Goal: Task Accomplishment & Management: Use online tool/utility

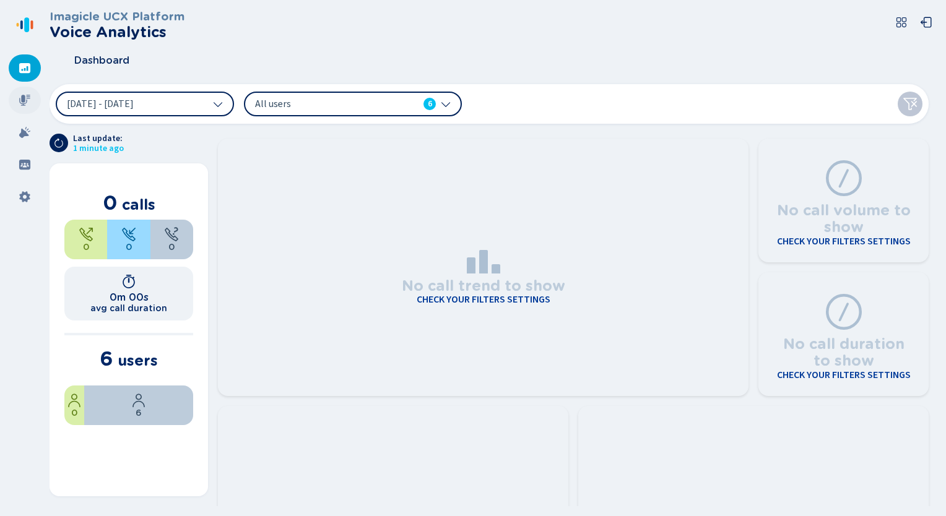
click at [20, 102] on icon at bounding box center [25, 100] width 12 height 12
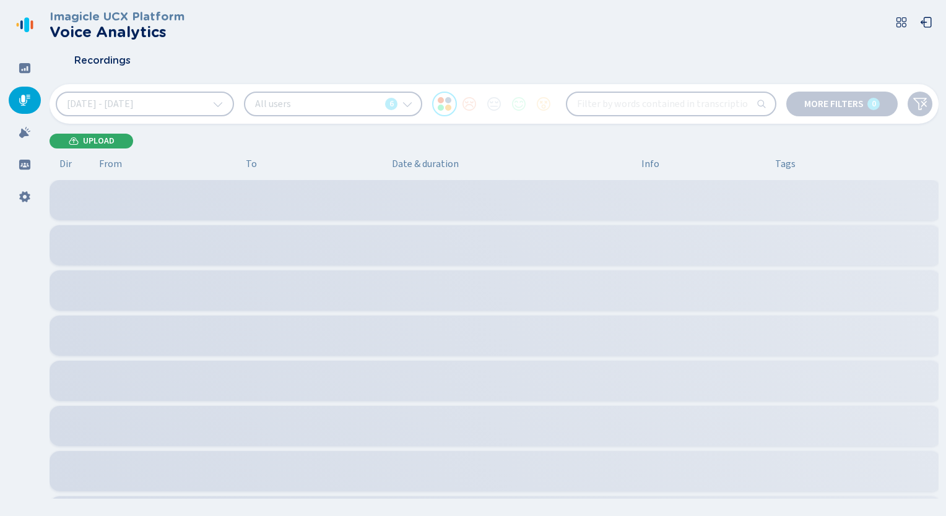
click at [88, 142] on span "Upload" at bounding box center [99, 141] width 32 height 10
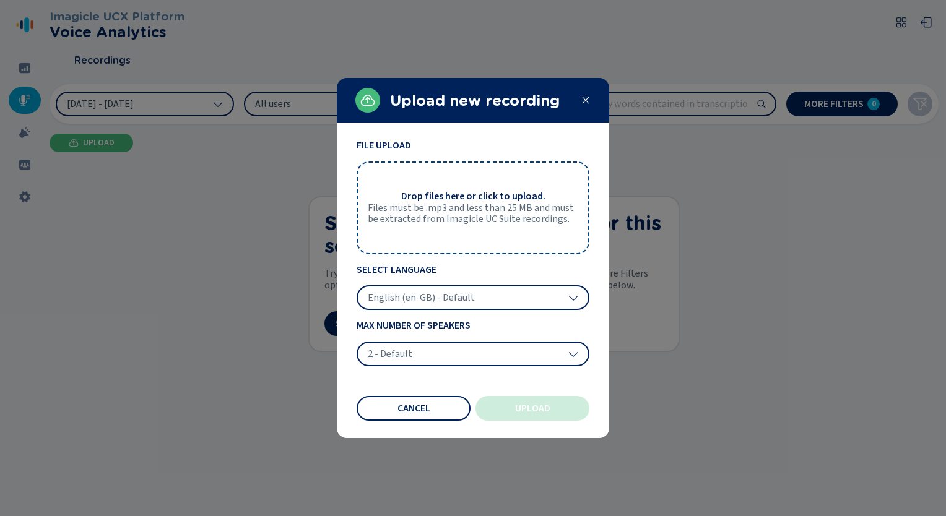
click at [432, 189] on div "Drop files here or click to upload. Files must be .mp3 and less than 25 MB and …" at bounding box center [473, 208] width 233 height 93
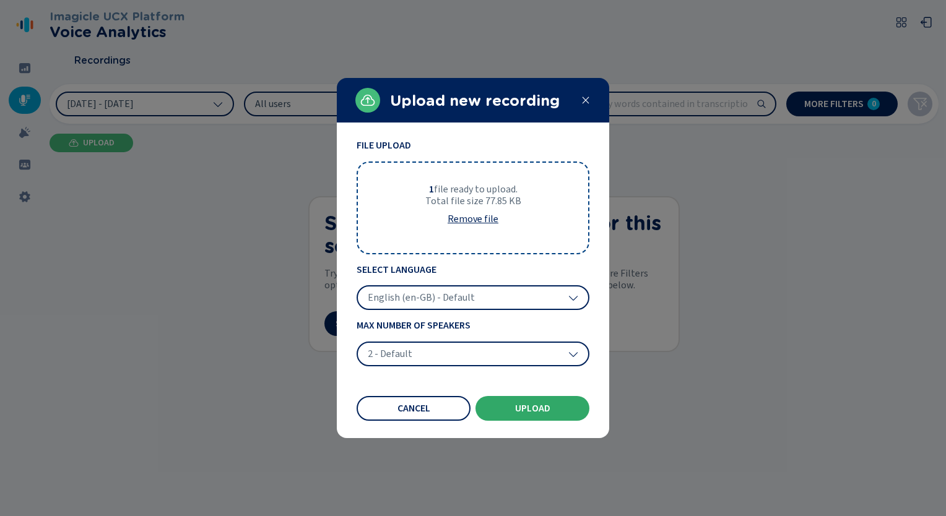
click at [523, 398] on button "Upload" at bounding box center [533, 408] width 114 height 25
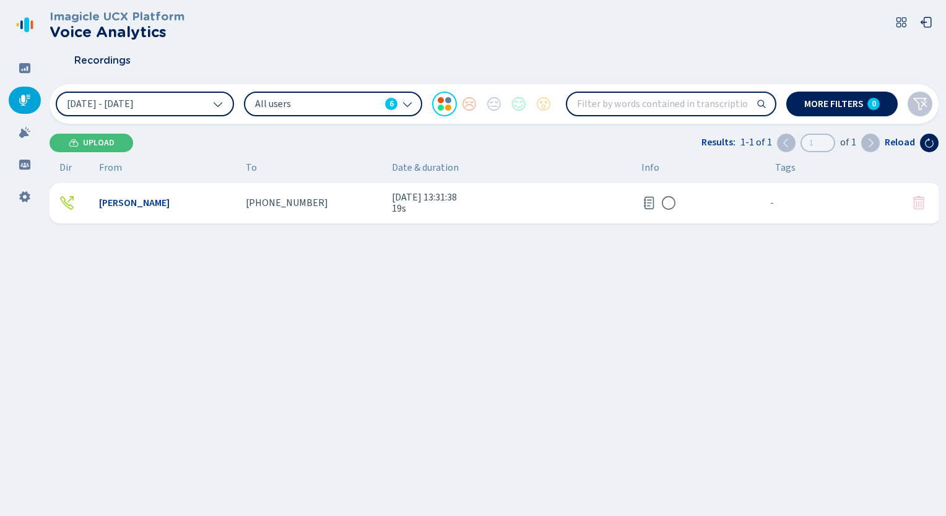
click at [188, 207] on div "[PERSON_NAME]" at bounding box center [167, 203] width 137 height 11
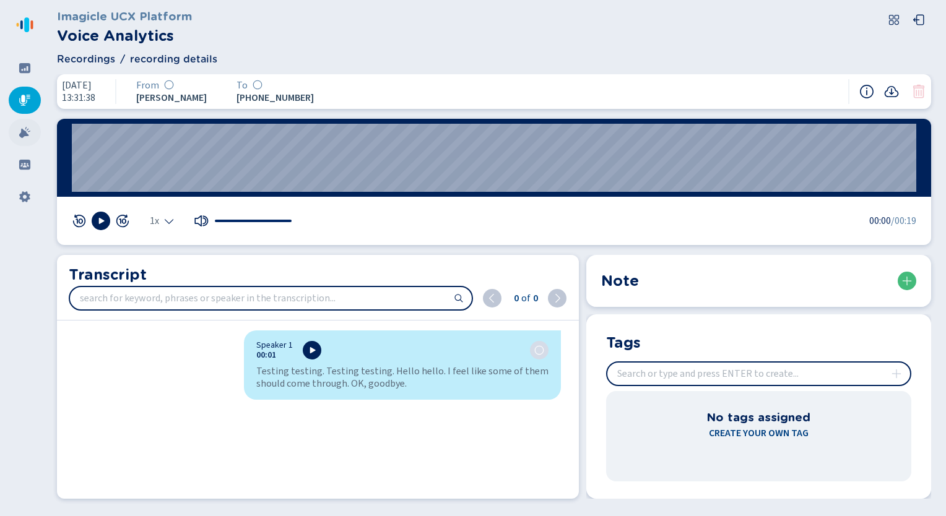
click at [23, 131] on icon at bounding box center [24, 132] width 11 height 11
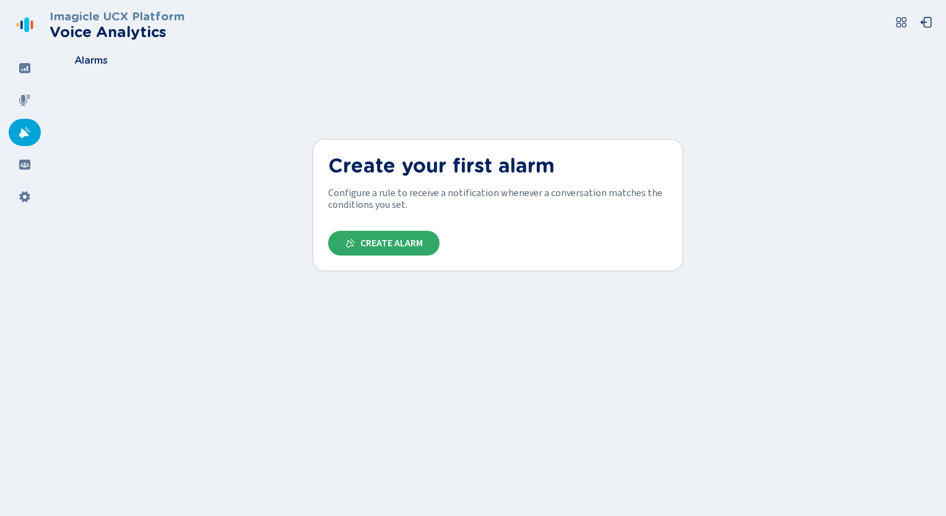
click at [389, 246] on span "Create Alarm" at bounding box center [391, 243] width 63 height 10
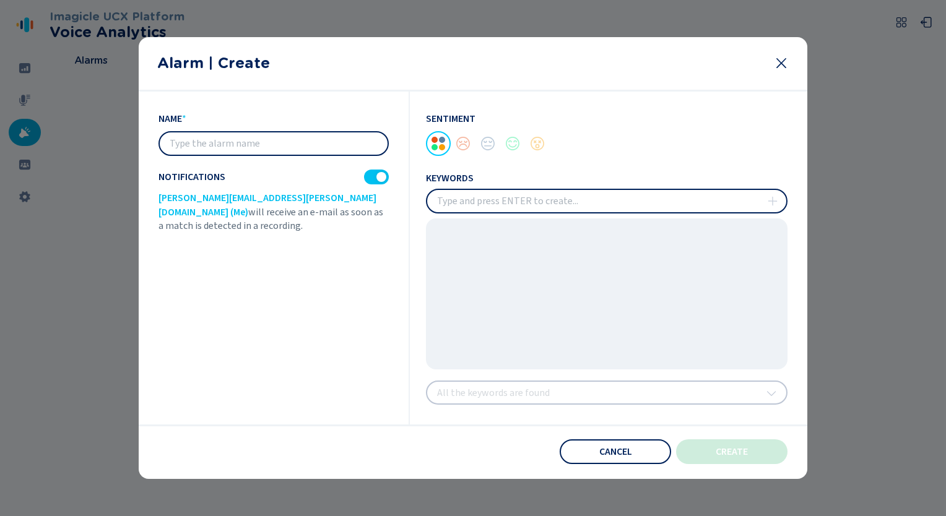
click at [254, 143] on input "text" at bounding box center [274, 144] width 228 height 22
type input "Bad"
drag, startPoint x: 208, startPoint y: 146, endPoint x: 137, endPoint y: 141, distance: 70.8
click at [139, 141] on section "name * Bad Notifications [PERSON_NAME][EMAIL_ADDRESS][PERSON_NAME][DOMAIN_NAME]…" at bounding box center [473, 286] width 669 height 388
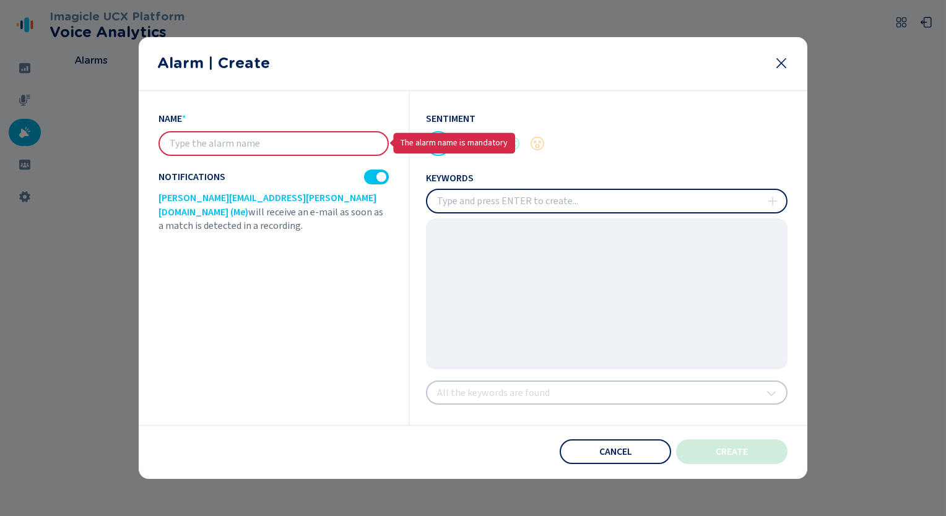
click at [467, 147] on div "name * The alarm name is mandatory Notifications [PERSON_NAME][EMAIL_ADDRESS][P…" at bounding box center [473, 259] width 629 height 334
click at [302, 142] on input "text" at bounding box center [274, 144] width 228 height 22
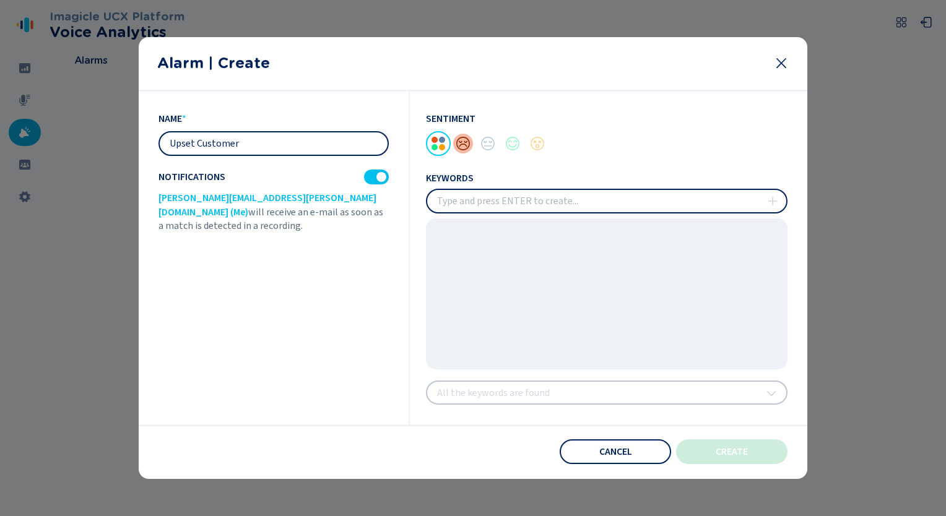
type input "Upset Customer"
click at [464, 143] on div at bounding box center [463, 143] width 25 height 25
click at [495, 204] on input "insert" at bounding box center [606, 201] width 359 height 22
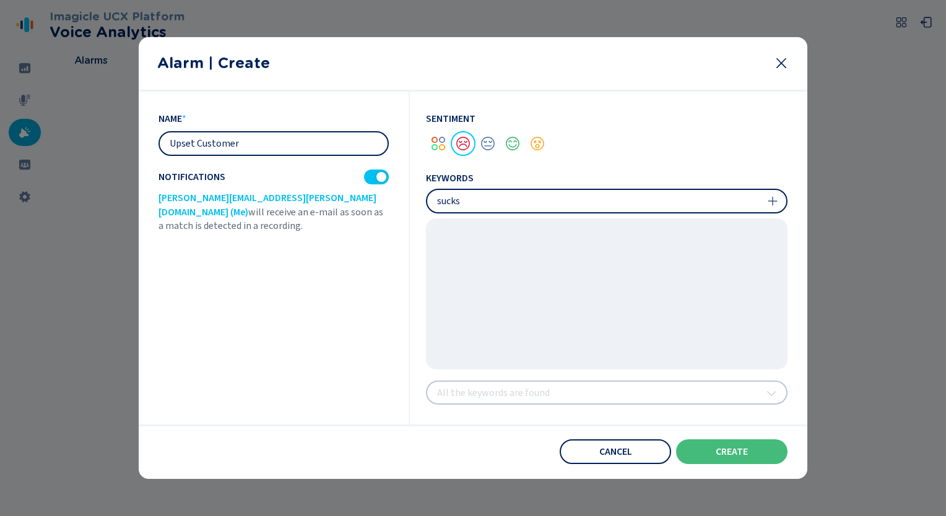
click at [780, 201] on input "insert" at bounding box center [606, 201] width 359 height 22
type input "sucks"
click at [775, 199] on icon at bounding box center [773, 201] width 10 height 10
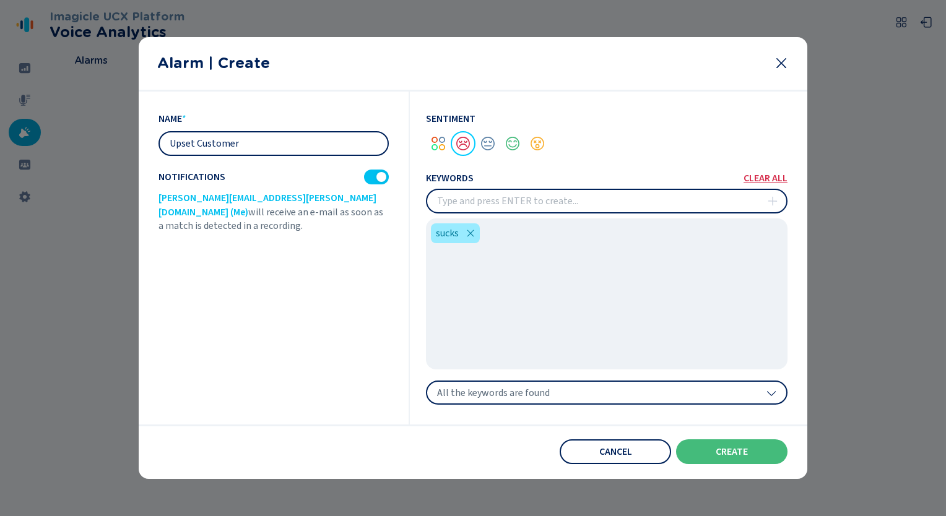
click at [617, 208] on input "insert" at bounding box center [606, 201] width 359 height 22
type input "bad"
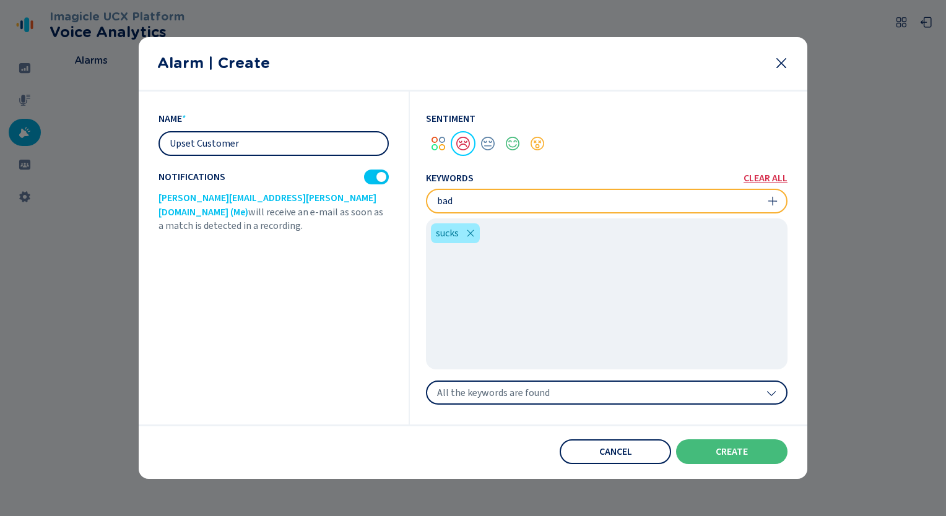
click at [775, 201] on icon at bounding box center [772, 201] width 9 height 9
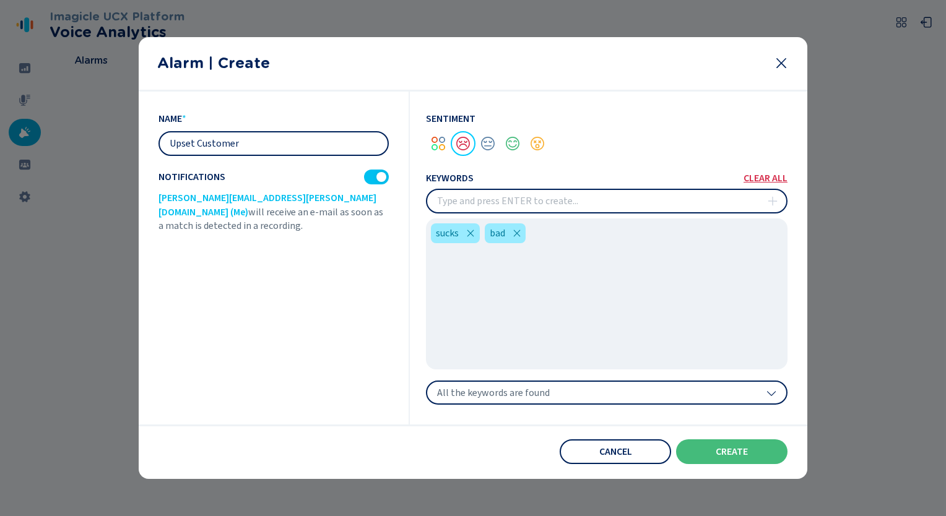
click at [550, 202] on input "insert" at bounding box center [606, 201] width 359 height 22
type input "hate"
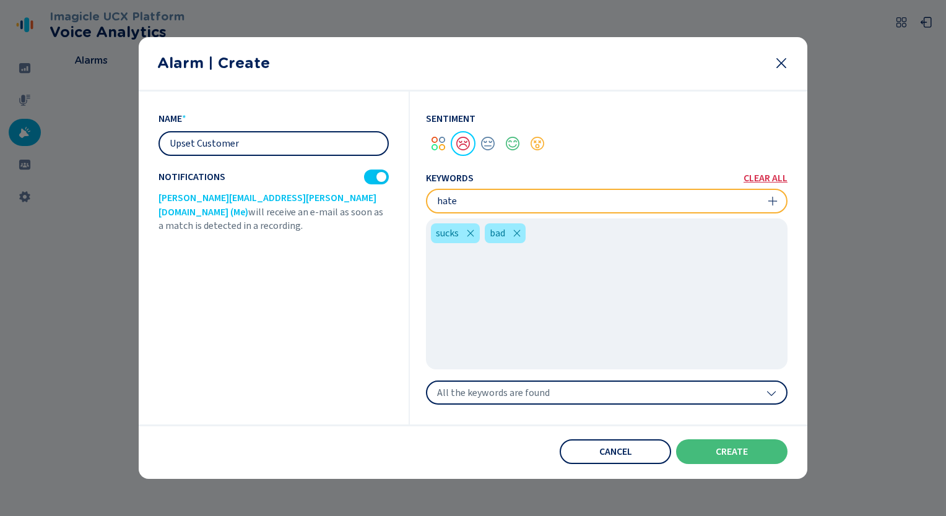
click at [773, 204] on icon at bounding box center [773, 201] width 10 height 10
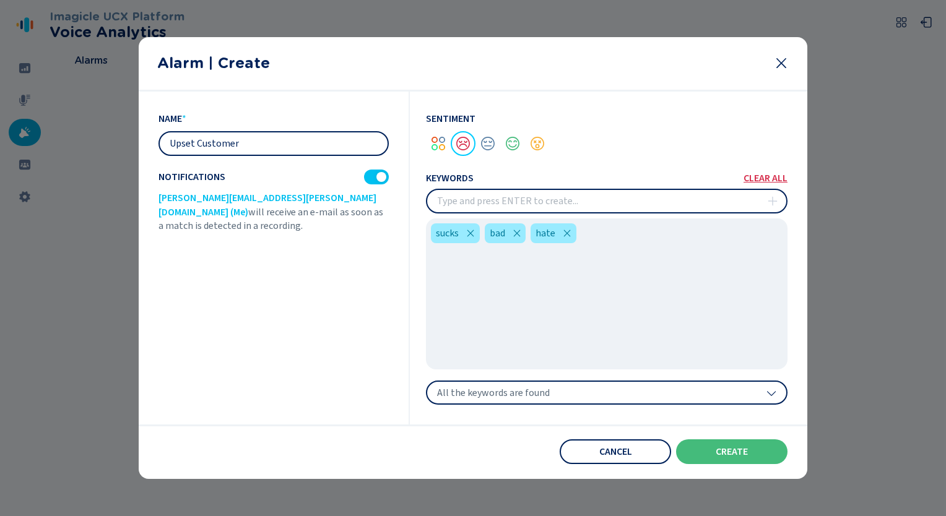
click at [523, 391] on span "All the keywords are found" at bounding box center [493, 393] width 113 height 12
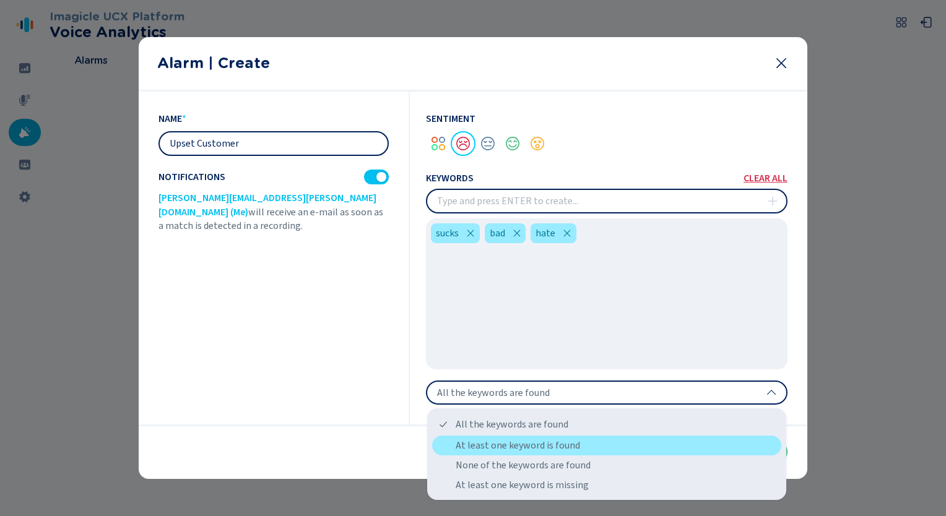
click at [498, 445] on div "At least one keyword is found" at bounding box center [606, 446] width 349 height 20
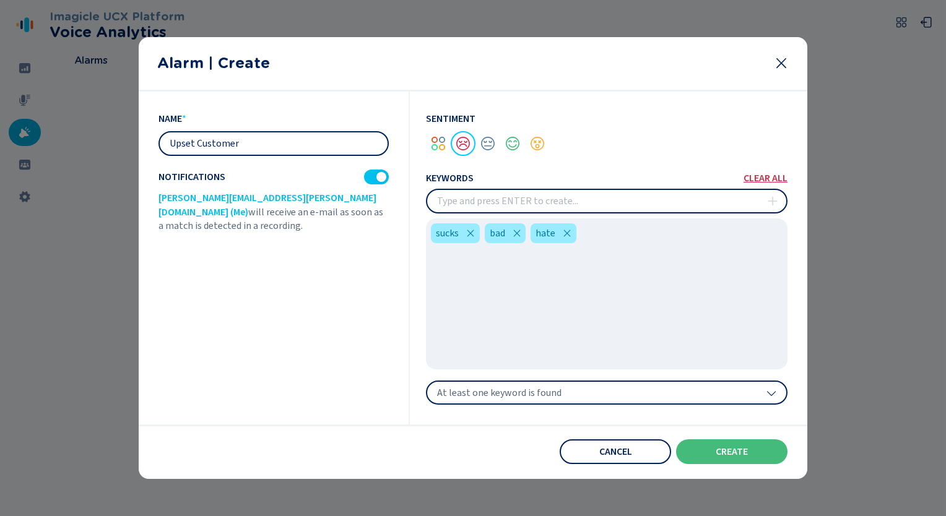
click at [535, 394] on span "At least one keyword is found" at bounding box center [499, 393] width 124 height 12
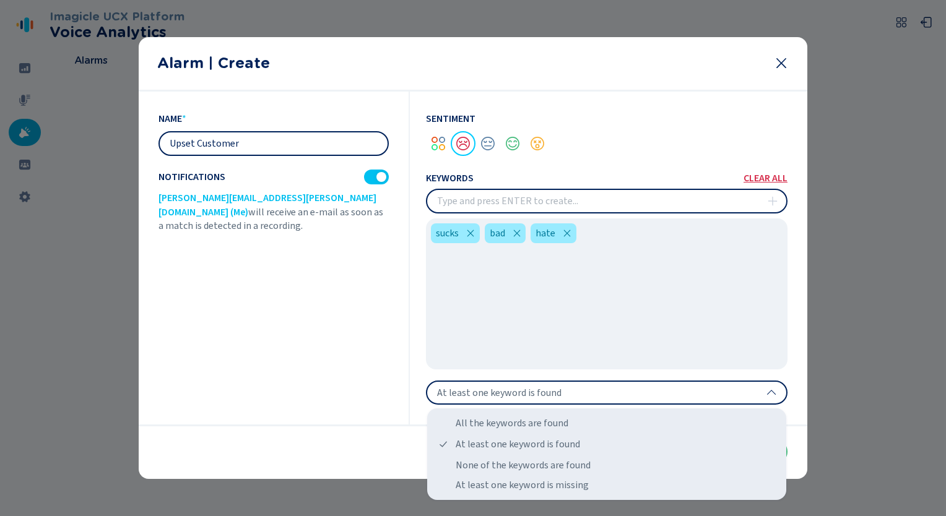
click at [535, 394] on span "At least one keyword is found" at bounding box center [499, 393] width 124 height 12
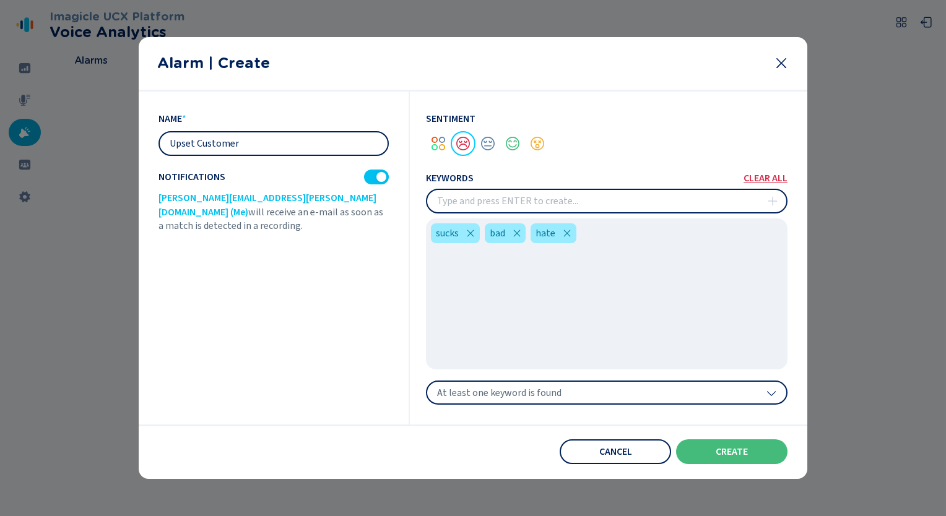
click at [221, 199] on span "[PERSON_NAME][EMAIL_ADDRESS][PERSON_NAME][DOMAIN_NAME] (Me)" at bounding box center [268, 204] width 218 height 27
click at [292, 206] on span "will receive an e-mail as soon as a match is detected in a recording." at bounding box center [271, 219] width 225 height 27
drag, startPoint x: 307, startPoint y: 199, endPoint x: 172, endPoint y: 194, distance: 135.1
click at [172, 194] on div "[PERSON_NAME][EMAIL_ADDRESS][PERSON_NAME][DOMAIN_NAME] (Me) will receive an e-m…" at bounding box center [274, 211] width 230 height 41
drag, startPoint x: 172, startPoint y: 194, endPoint x: 289, endPoint y: 204, distance: 116.9
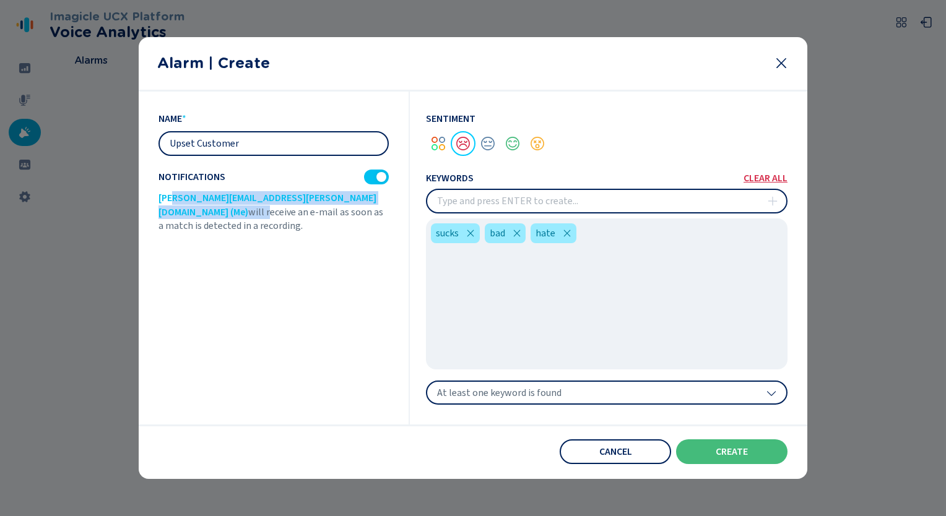
click at [287, 204] on span "[PERSON_NAME][EMAIL_ADDRESS][PERSON_NAME][DOMAIN_NAME] (Me)" at bounding box center [268, 204] width 218 height 27
drag, startPoint x: 333, startPoint y: 212, endPoint x: 158, endPoint y: 175, distance: 179.1
click at [158, 175] on section "name * Upset Customer Notifications [PERSON_NAME][EMAIL_ADDRESS][PERSON_NAME][D…" at bounding box center [473, 286] width 669 height 388
click at [713, 457] on button "create" at bounding box center [731, 452] width 111 height 25
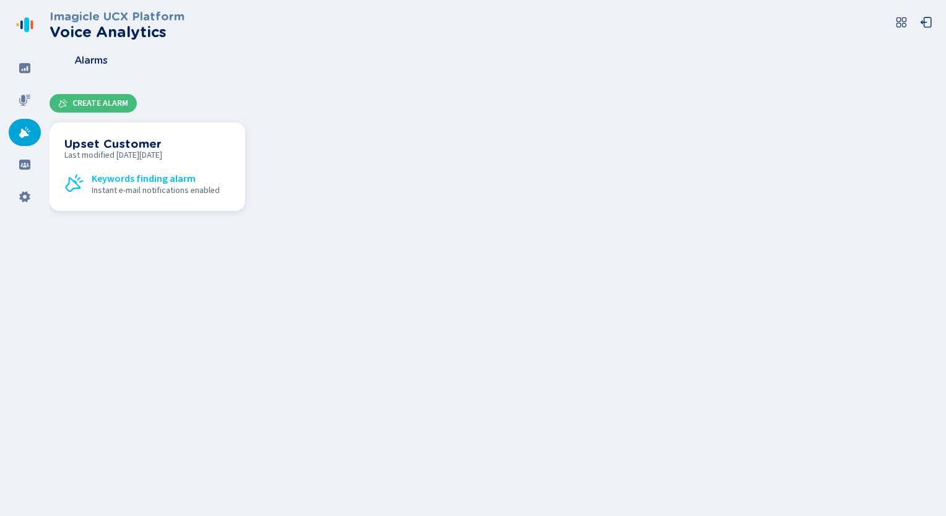
click at [122, 147] on h3 "Upset Customer" at bounding box center [147, 144] width 166 height 14
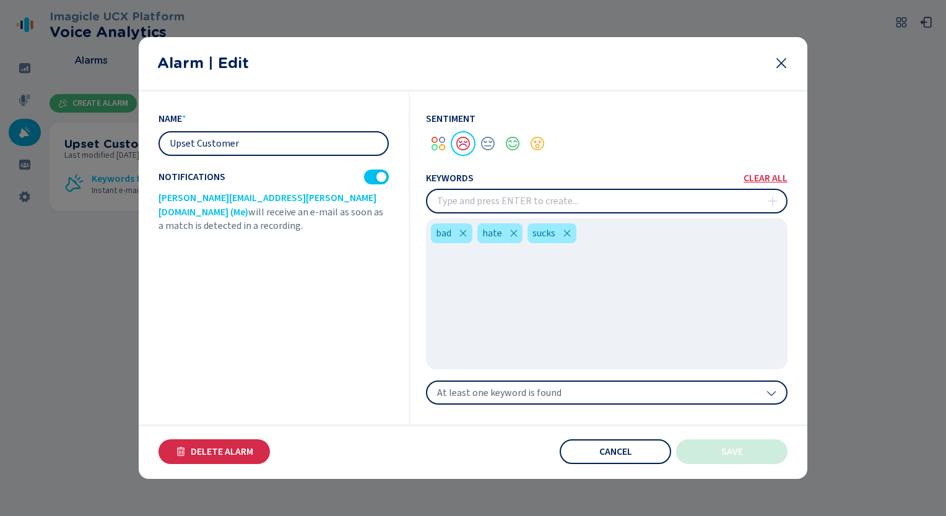
click at [780, 64] on icon at bounding box center [781, 63] width 10 height 10
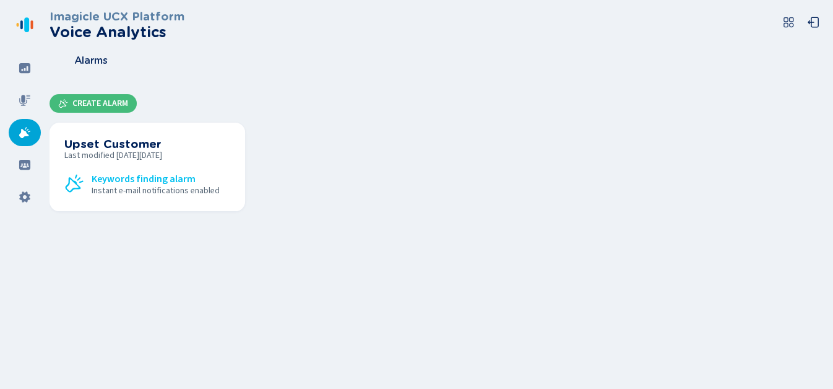
click at [650, 340] on div "Imagicle UCX Platform Voice Analytics Alarms Create Alarm Upset Customer Last m…" at bounding box center [442, 194] width 784 height 389
